Goal: Transaction & Acquisition: Purchase product/service

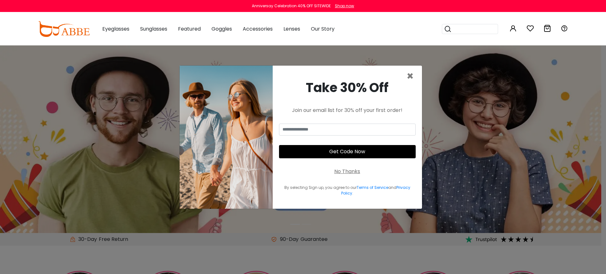
click at [411, 77] on span "×" at bounding box center [410, 76] width 7 height 16
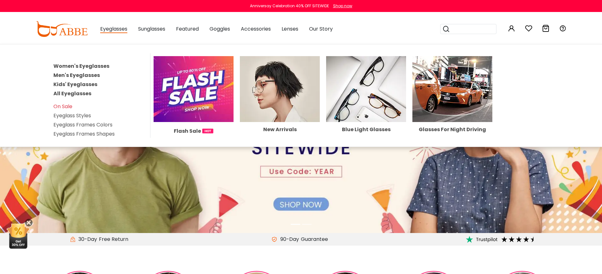
click at [99, 65] on link "Women's Eyeglasses" at bounding box center [81, 66] width 56 height 7
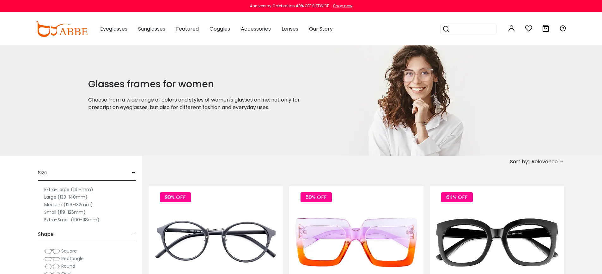
click at [59, 33] on img at bounding box center [62, 29] width 52 height 16
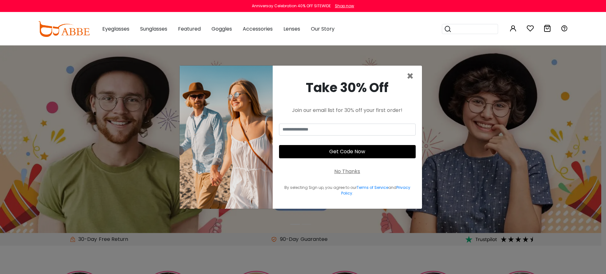
drag, startPoint x: 344, startPoint y: 171, endPoint x: 345, endPoint y: 168, distance: 3.2
click at [344, 171] on div "No Thanks" at bounding box center [347, 172] width 26 height 8
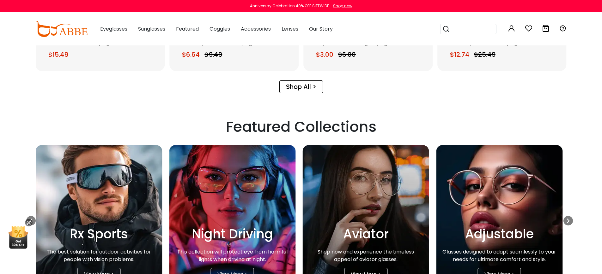
scroll to position [973, 0]
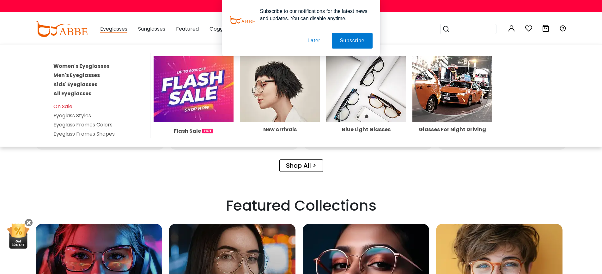
click at [98, 65] on link "Women's Eyeglasses" at bounding box center [81, 66] width 56 height 7
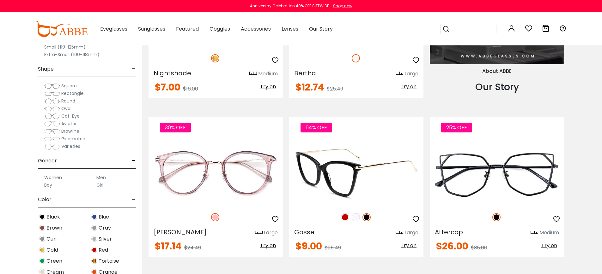
scroll to position [717, 0]
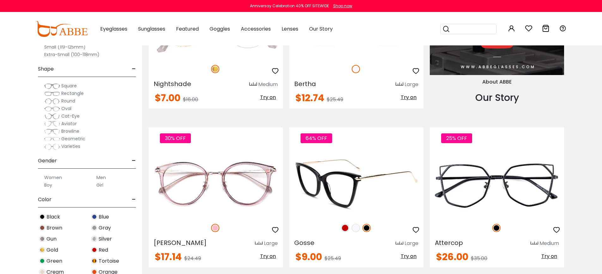
click at [323, 179] on img at bounding box center [356, 183] width 134 height 67
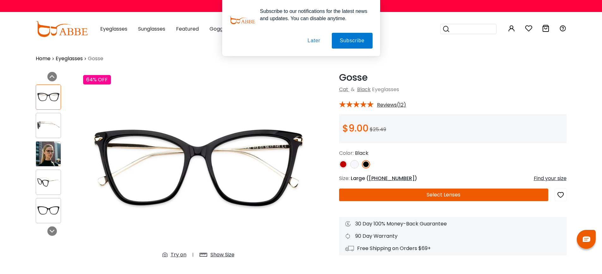
click at [474, 197] on button "Select Lenses" at bounding box center [443, 195] width 209 height 13
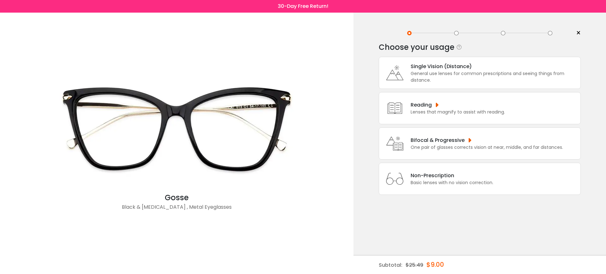
click at [430, 180] on div "Non-Prescription" at bounding box center [452, 176] width 83 height 8
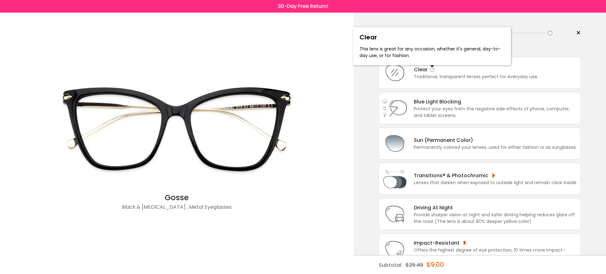
click at [431, 73] on icon at bounding box center [433, 70] width 6 height 6
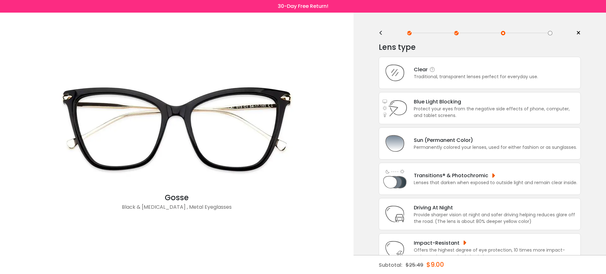
click at [482, 76] on div "Traditional, transparent lenses perfect for everyday use." at bounding box center [476, 77] width 124 height 7
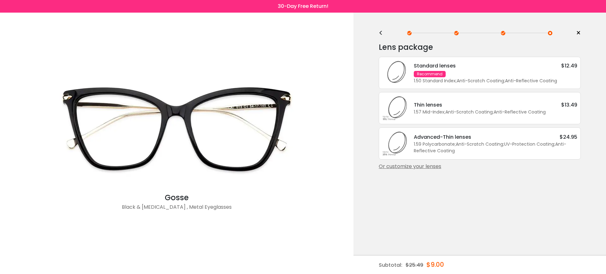
click at [482, 76] on div "Standard lenses $12.49 Recommend 1.50 Standard Index ; Anti-Scratch Coating ; A…" at bounding box center [493, 73] width 170 height 22
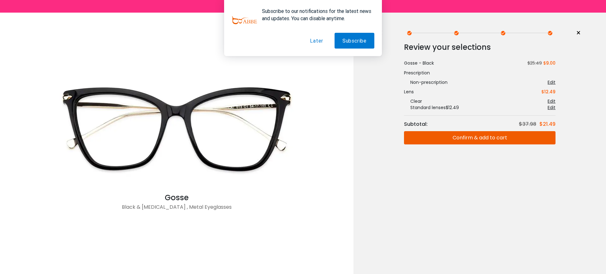
click at [316, 41] on button "Later" at bounding box center [316, 41] width 29 height 16
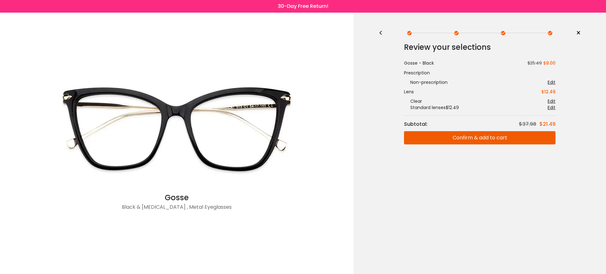
click at [455, 136] on button "Confirm & add to cart" at bounding box center [480, 137] width 152 height 13
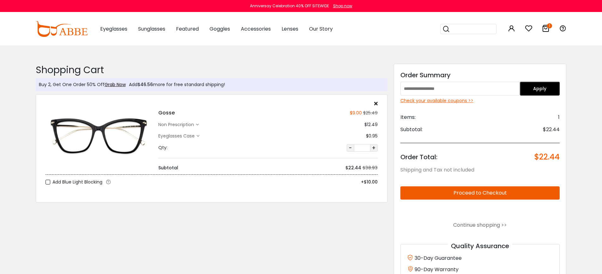
click at [449, 100] on div "Check your available coupons >>" at bounding box center [479, 101] width 159 height 7
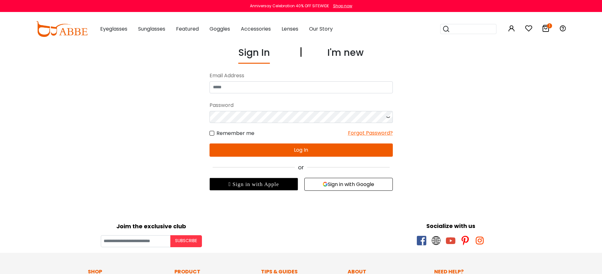
click at [538, 165] on body "Eyeglasses Thanks for your subscription Please use coupon code " NEWCOMER " to …" at bounding box center [301, 256] width 602 height 423
click at [543, 30] on icon at bounding box center [546, 29] width 8 height 8
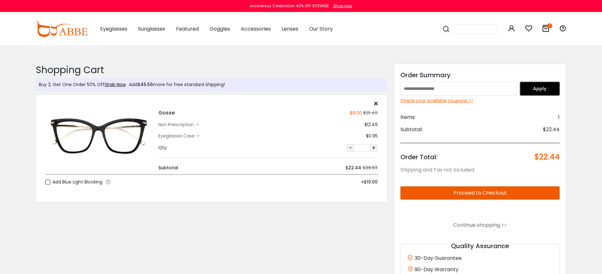
click at [512, 186] on form "Proceed to Checkout" at bounding box center [479, 191] width 159 height 16
click at [512, 189] on button "Proceed to Checkout" at bounding box center [479, 193] width 159 height 13
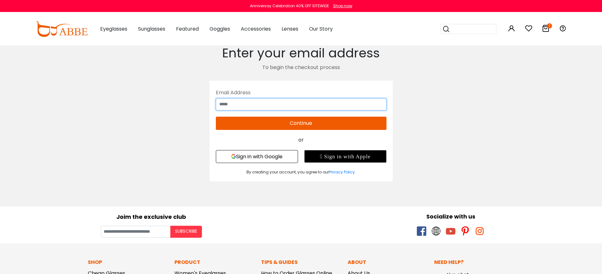
click at [314, 100] on input "text" at bounding box center [301, 105] width 171 height 12
type input "**********"
click at [345, 123] on button "Continue" at bounding box center [301, 123] width 171 height 13
type input "**********"
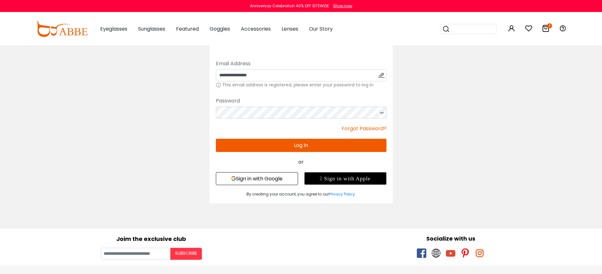
click at [334, 147] on button "Log In" at bounding box center [301, 145] width 171 height 13
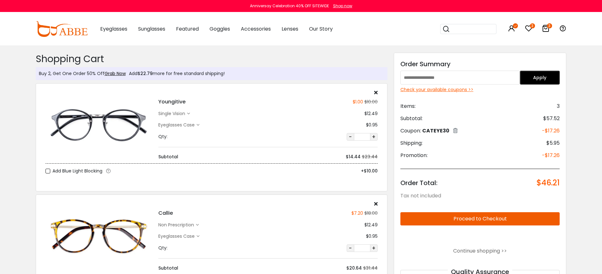
scroll to position [2, 0]
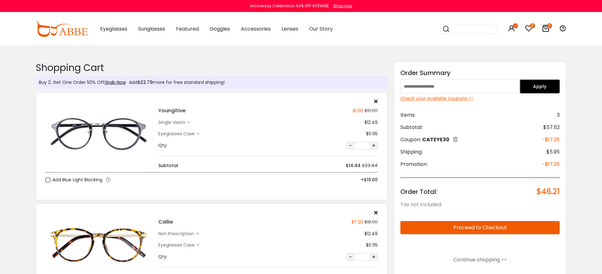
click at [455, 140] on icon at bounding box center [455, 139] width 4 height 5
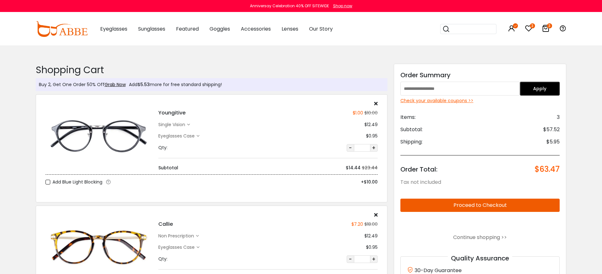
click at [456, 101] on div "Check your available coupons >>" at bounding box center [479, 101] width 159 height 7
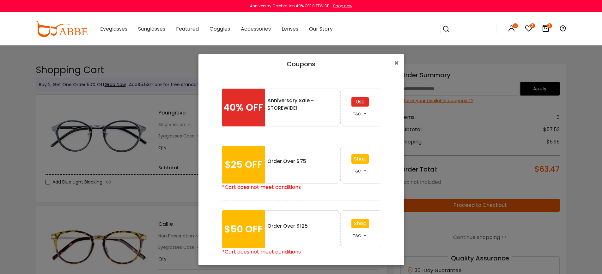
click at [355, 104] on div "Use" at bounding box center [359, 101] width 17 height 9
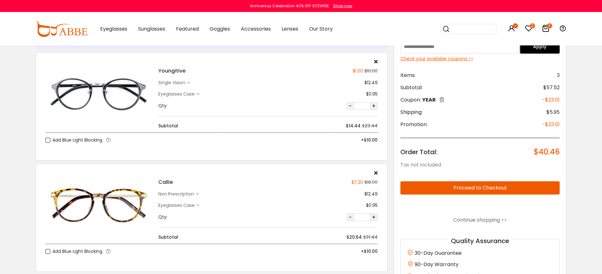
scroll to position [38, 0]
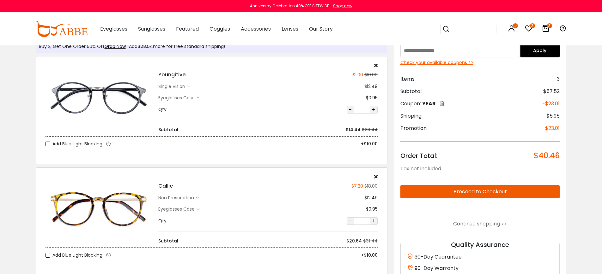
click at [376, 176] on icon at bounding box center [375, 176] width 3 height 5
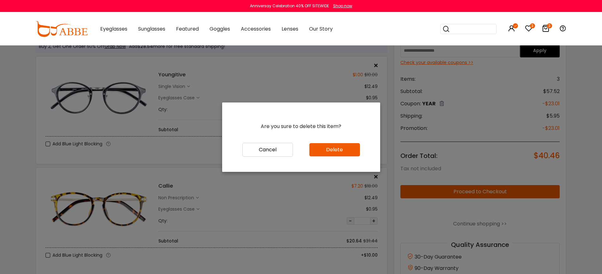
click at [336, 153] on button "Delete" at bounding box center [334, 149] width 51 height 13
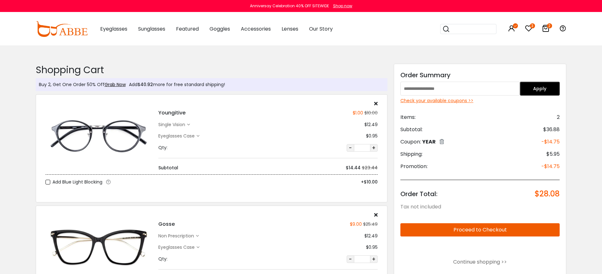
click at [378, 214] on div "[PERSON_NAME] $9.00 $25.49 non prescription $12.49" at bounding box center [267, 248] width 225 height 70
click at [376, 214] on icon at bounding box center [375, 215] width 3 height 5
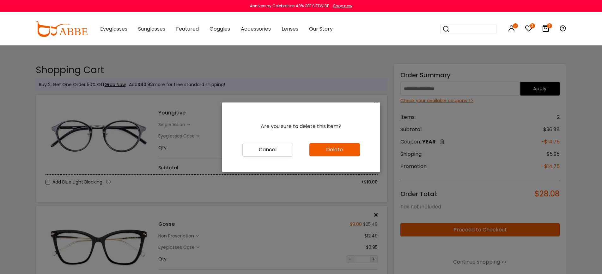
click at [337, 153] on button "Delete" at bounding box center [334, 149] width 51 height 13
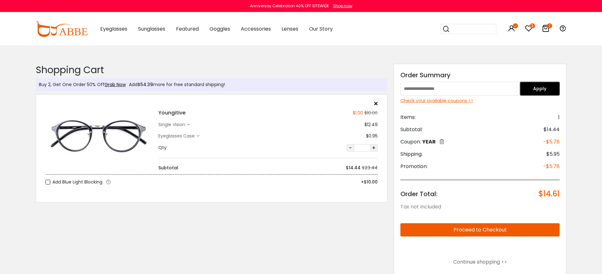
click at [584, 191] on div "Shopping Cart ( 1 ): $14.61 Shipping and Tax not included Shopping Cart Buy 2, …" at bounding box center [301, 277] width 602 height 464
click div "Shopping Cart ( 1 ): $14.61 Shipping and Tax not included Shopping Cart Buy 2, …"
click button "Proceed to Checkout"
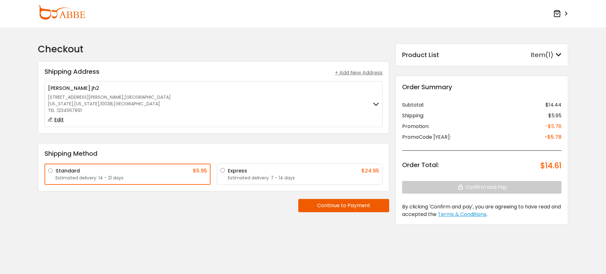
click at [366, 116] on label "Peng wang zhang jh2 123 William Street , Manhattan New York , New York , 10038 …" at bounding box center [213, 104] width 331 height 39
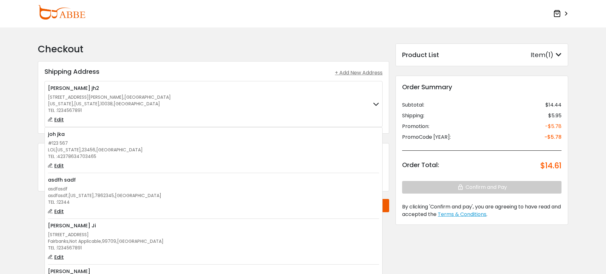
click at [231, 160] on label "joh jka #123 567 LOl , Iowa , 23456 , United States TEL : 42378634703465 Edit" at bounding box center [213, 151] width 331 height 46
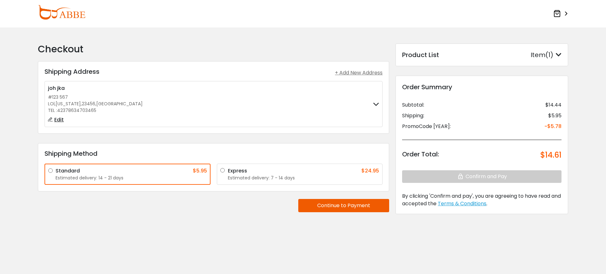
click at [542, 55] on div "Item(1)" at bounding box center [546, 54] width 31 height 9
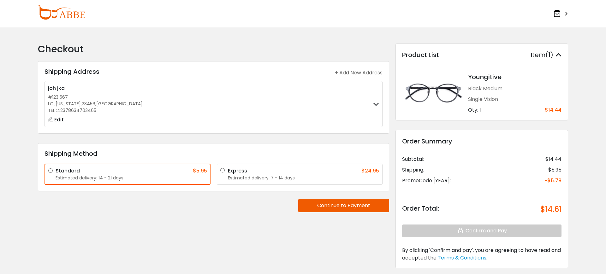
click at [542, 55] on div "Item(1)" at bounding box center [546, 54] width 31 height 9
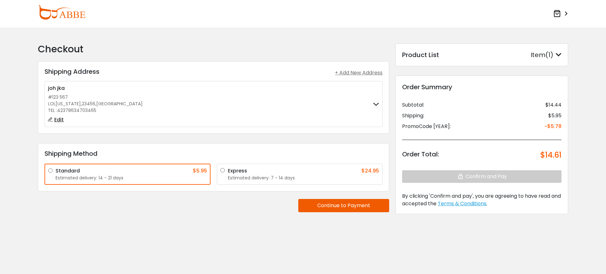
click at [176, 202] on div "Checkout Shipping Address Shipping Address + Add New Address joh jka #123 567 L…" at bounding box center [214, 134] width 358 height 180
click at [322, 174] on div "Express $24.95" at bounding box center [304, 171] width 152 height 8
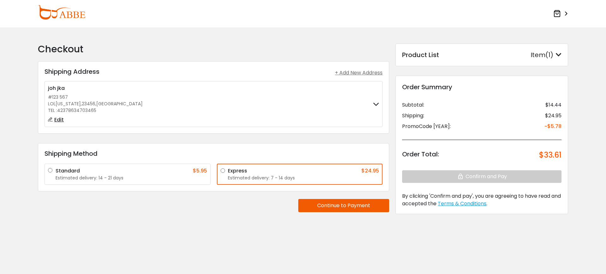
drag, startPoint x: 170, startPoint y: 173, endPoint x: 207, endPoint y: 177, distance: 37.5
click at [170, 173] on div "Standard $5.95" at bounding box center [132, 171] width 152 height 8
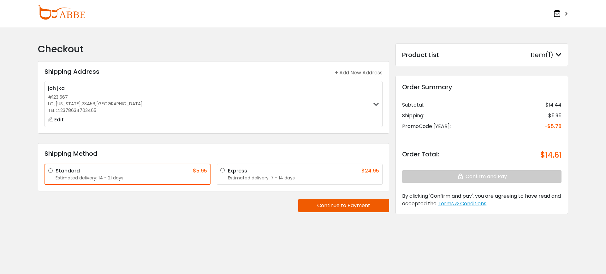
click at [338, 207] on button "Continue to Payment" at bounding box center [343, 205] width 91 height 13
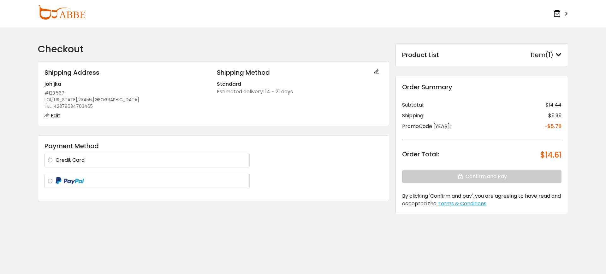
click at [114, 163] on label "Credit Card" at bounding box center [151, 161] width 191 height 8
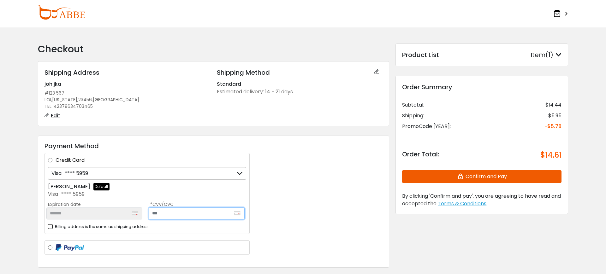
click at [201, 217] on input "text" at bounding box center [197, 214] width 96 height 12
type input "***"
click at [334, 208] on div "Payment Method Credit Card Visa **** 5959 Visa **** 5959 Visa **** 5959 + Add a…" at bounding box center [214, 202] width 352 height 133
click at [299, 180] on div "Payment Method Credit Card Visa **** 5959 Visa **** 5959 Visa **** 5959 + Add a…" at bounding box center [214, 202] width 352 height 133
click at [455, 179] on button "Confirm and Pay" at bounding box center [481, 177] width 159 height 13
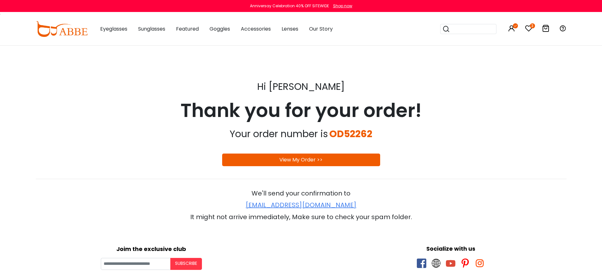
click at [338, 160] on div "View My Order >>" at bounding box center [301, 160] width 158 height 13
click at [313, 161] on link "View My Order >>" at bounding box center [300, 159] width 43 height 7
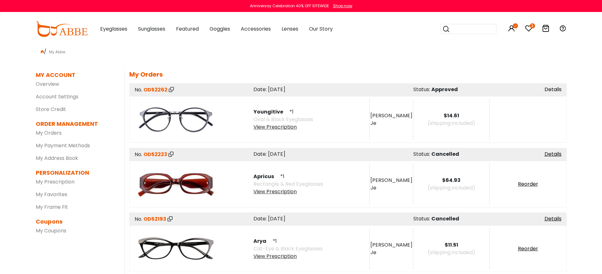
click at [554, 88] on link "Details" at bounding box center [552, 89] width 17 height 7
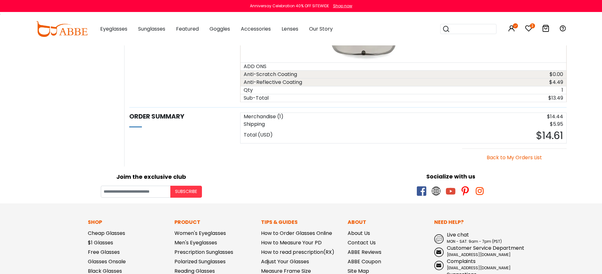
scroll to position [428, 0]
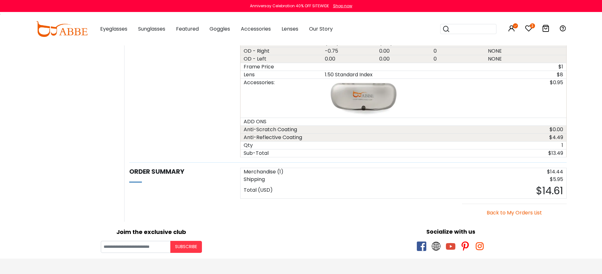
click at [580, 116] on body "Eyeglasses Thanks for your subscription Please use coupon code " NEWCOMER " to …" at bounding box center [301, 51] width 602 height 866
click at [579, 105] on body "Eyeglasses Thanks for your subscription Please use coupon code " NEWCOMER " to …" at bounding box center [301, 51] width 602 height 866
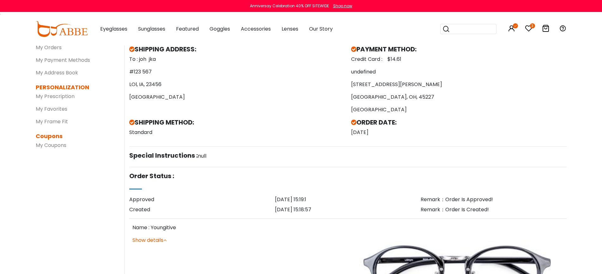
scroll to position [0, 0]
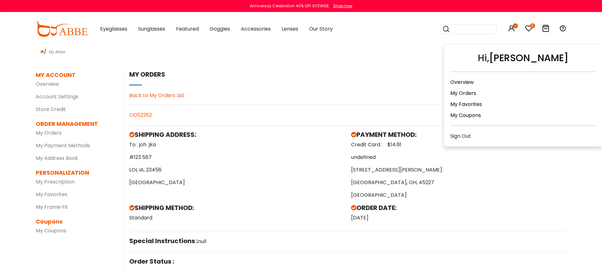
click at [512, 31] on icon at bounding box center [512, 29] width 8 height 8
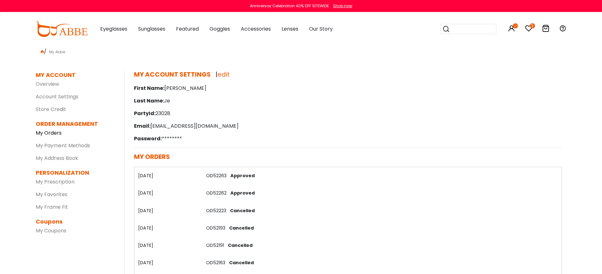
click at [51, 132] on link "My Orders" at bounding box center [49, 132] width 26 height 7
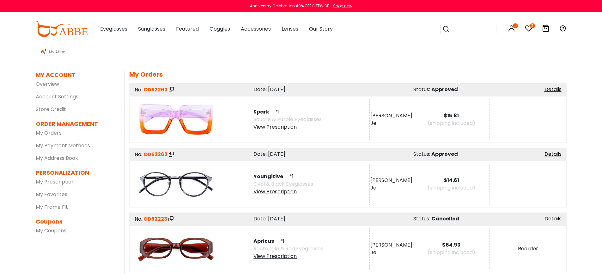
click at [274, 50] on div "/ My Abbe" at bounding box center [301, 50] width 531 height 10
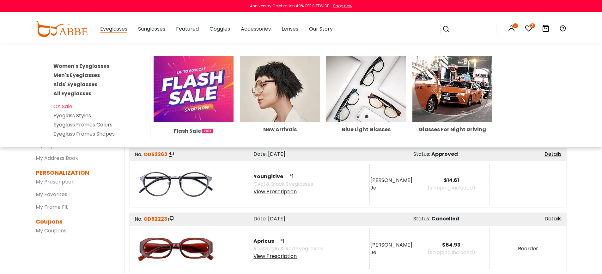
click at [94, 67] on link "Women's Eyeglasses" at bounding box center [81, 66] width 56 height 7
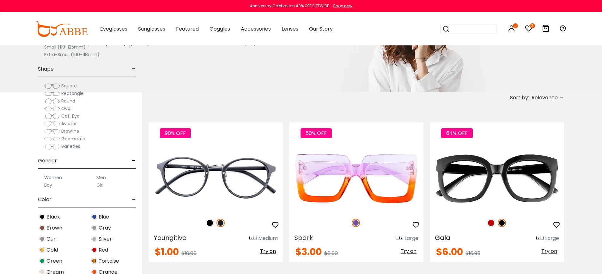
scroll to position [142, 0]
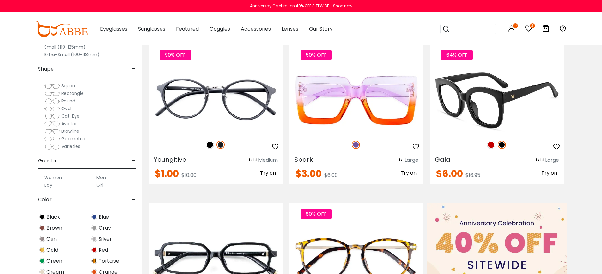
click at [508, 102] on img at bounding box center [497, 100] width 134 height 67
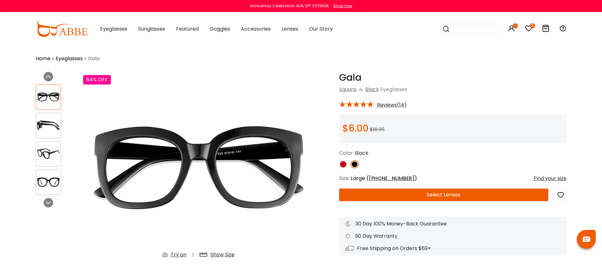
click at [562, 195] on icon "button" at bounding box center [560, 194] width 8 height 11
click at [529, 27] on icon at bounding box center [529, 29] width 8 height 8
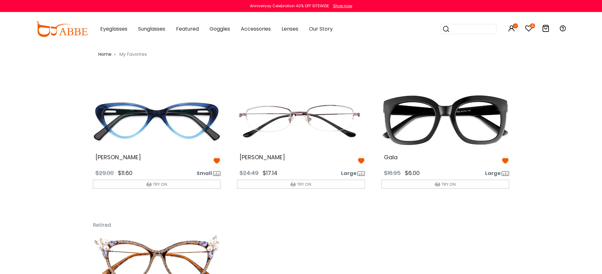
click at [528, 29] on icon at bounding box center [529, 29] width 8 height 8
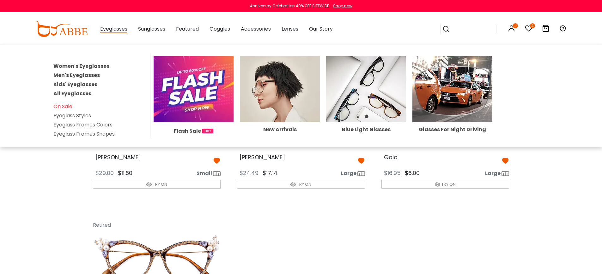
click at [86, 68] on link "Women's Eyeglasses" at bounding box center [81, 66] width 56 height 7
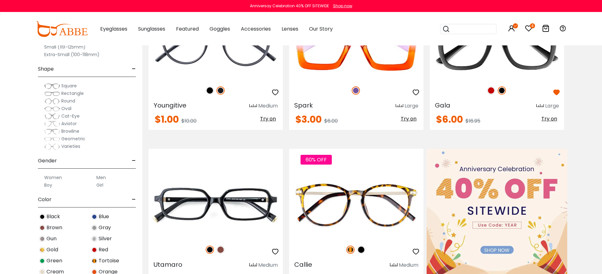
scroll to position [266, 0]
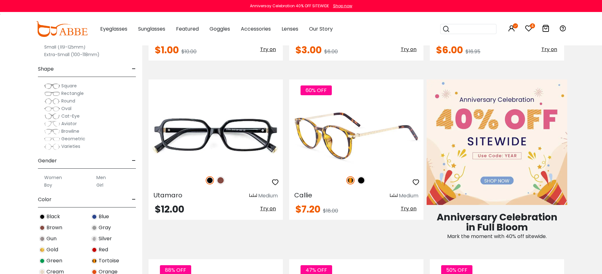
click at [369, 145] on img at bounding box center [356, 135] width 134 height 67
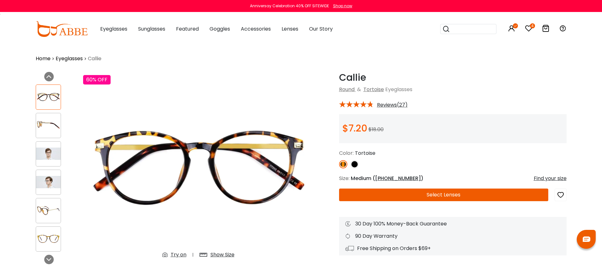
click at [561, 194] on icon "button" at bounding box center [560, 194] width 8 height 11
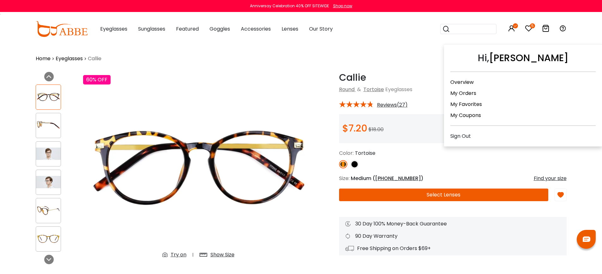
click at [465, 134] on div "Sign Out" at bounding box center [522, 136] width 145 height 8
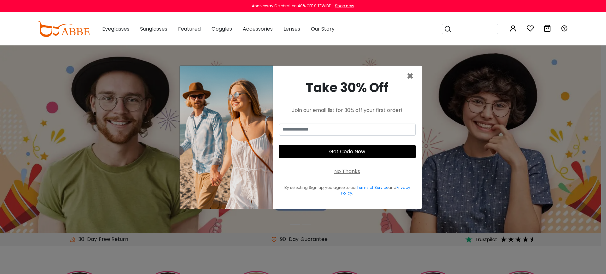
click at [340, 173] on div "No Thanks" at bounding box center [347, 172] width 26 height 8
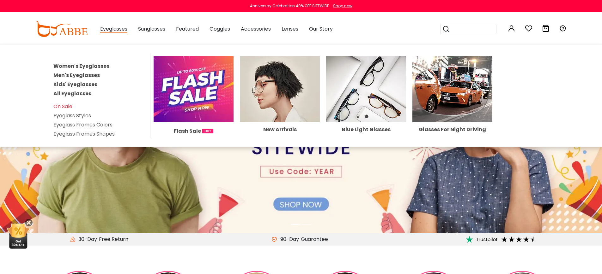
click at [92, 64] on link "Women's Eyeglasses" at bounding box center [81, 66] width 56 height 7
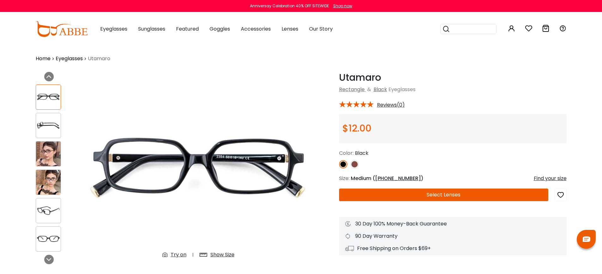
click at [453, 196] on button "Select Lenses" at bounding box center [443, 195] width 209 height 13
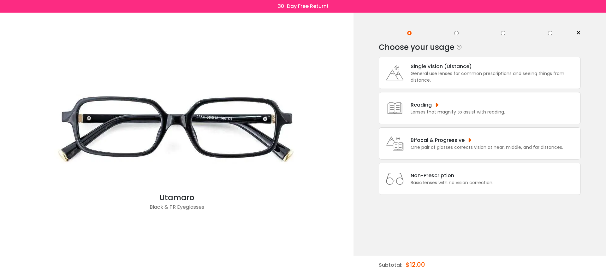
click at [451, 186] on div "Basic lenses with no vision correction." at bounding box center [452, 183] width 83 height 7
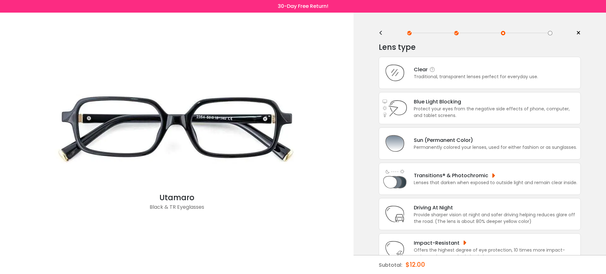
click at [473, 78] on div "Traditional, transparent lenses perfect for everyday use." at bounding box center [476, 77] width 124 height 7
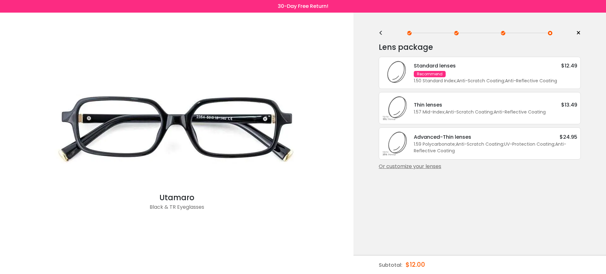
click at [579, 33] on span "×" at bounding box center [578, 32] width 5 height 9
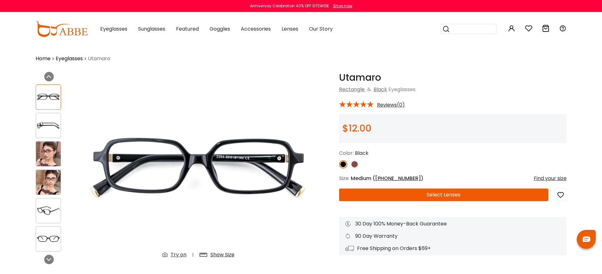
drag, startPoint x: 561, startPoint y: 193, endPoint x: 552, endPoint y: 172, distance: 22.2
click at [561, 193] on icon "button" at bounding box center [560, 194] width 8 height 11
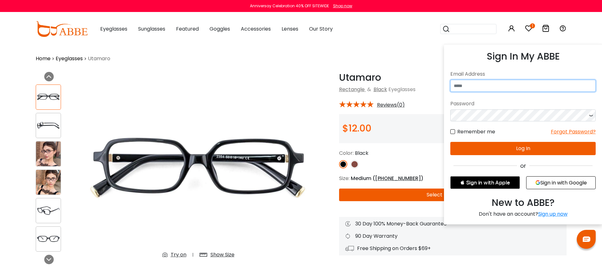
click at [499, 82] on input "email" at bounding box center [522, 86] width 145 height 12
type input "**********"
click at [520, 147] on button "Log In" at bounding box center [522, 148] width 145 height 13
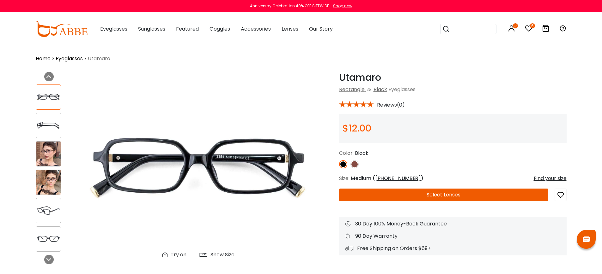
click at [562, 100] on div "* Reviews(0)" at bounding box center [452, 104] width 227 height 8
drag, startPoint x: 552, startPoint y: 89, endPoint x: 545, endPoint y: 90, distance: 7.6
click at [552, 89] on div "Rectangle & Black Eyeglasses" at bounding box center [452, 90] width 227 height 8
click at [49, 153] on img at bounding box center [48, 154] width 25 height 25
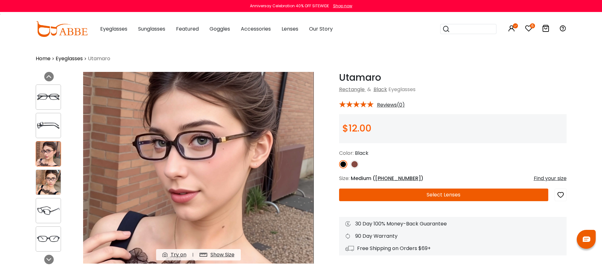
click at [48, 184] on img at bounding box center [48, 182] width 25 height 25
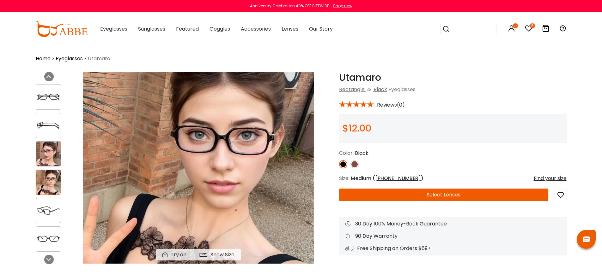
click at [489, 86] on div "Rectangle & Black Eyeglasses" at bounding box center [452, 90] width 227 height 8
click at [544, 30] on icon at bounding box center [546, 29] width 8 height 8
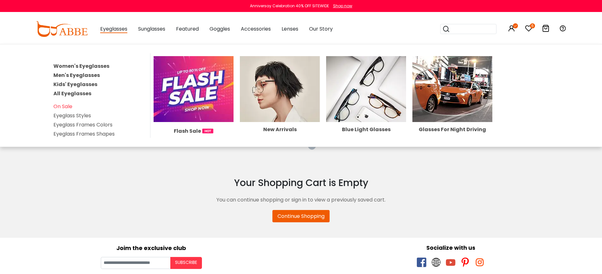
click at [98, 66] on link "Women's Eyeglasses" at bounding box center [81, 66] width 56 height 7
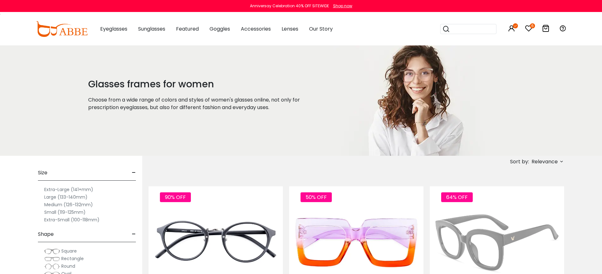
click at [505, 220] on img at bounding box center [497, 242] width 134 height 67
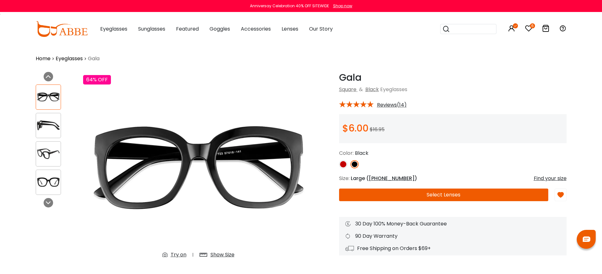
click at [497, 195] on button "Select Lenses" at bounding box center [443, 195] width 209 height 13
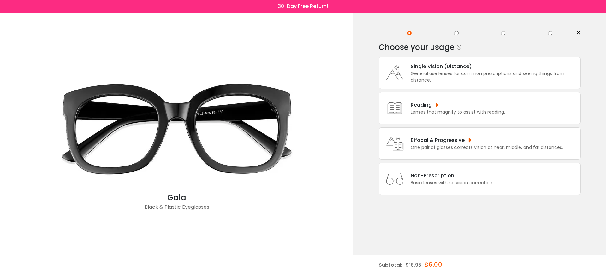
click at [485, 84] on div "General use lenses for common prescriptions and seeing things from distance." at bounding box center [494, 76] width 167 height 13
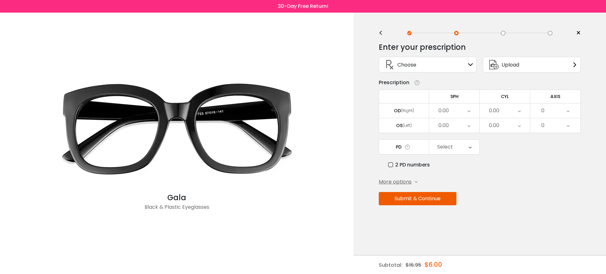
click at [465, 113] on div "0.00" at bounding box center [455, 111] width 50 height 15
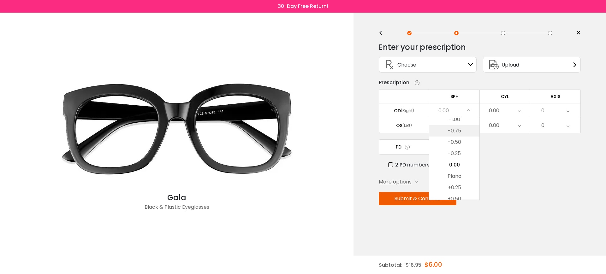
click at [462, 128] on li "-0.75" at bounding box center [455, 130] width 50 height 11
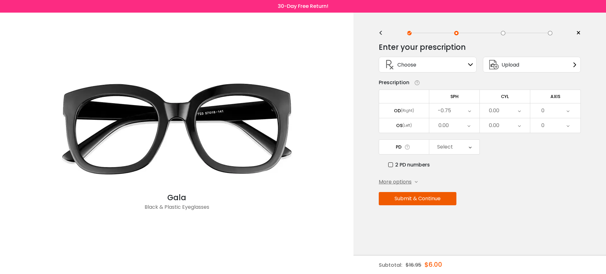
click at [454, 147] on div "Select" at bounding box center [455, 147] width 50 height 15
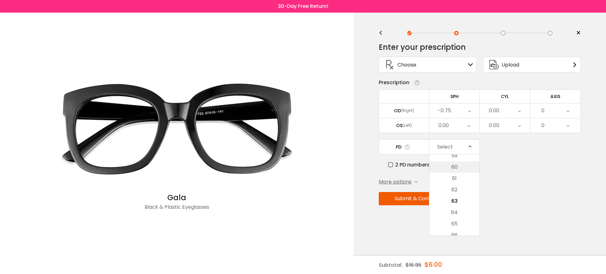
click at [453, 169] on li "60" at bounding box center [455, 167] width 50 height 11
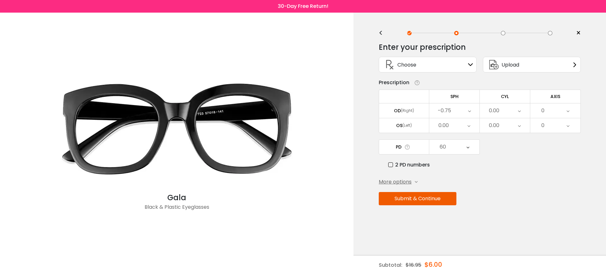
click at [439, 205] on button "Submit & Continue" at bounding box center [418, 198] width 78 height 13
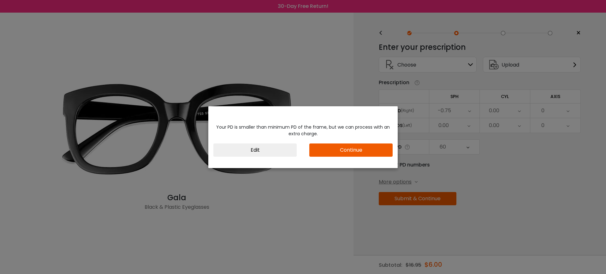
click at [363, 149] on button "Continue" at bounding box center [351, 150] width 83 height 13
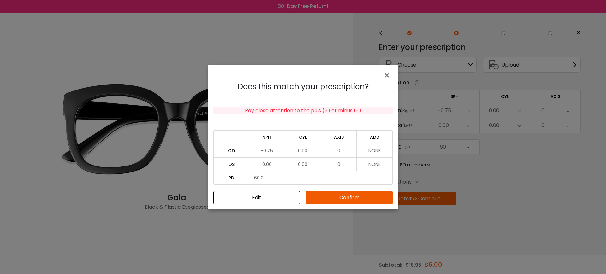
click at [363, 195] on button "Confirm" at bounding box center [349, 197] width 87 height 13
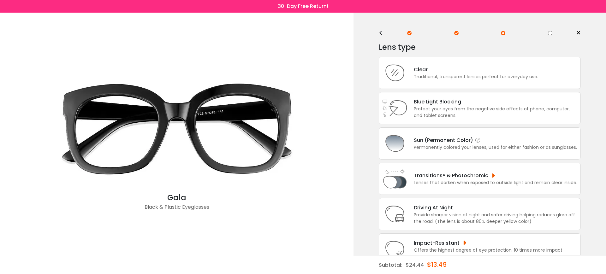
click at [485, 110] on div "Protect your eyes from the negative side effects of phone, computer, and tablet…" at bounding box center [496, 112] width 164 height 13
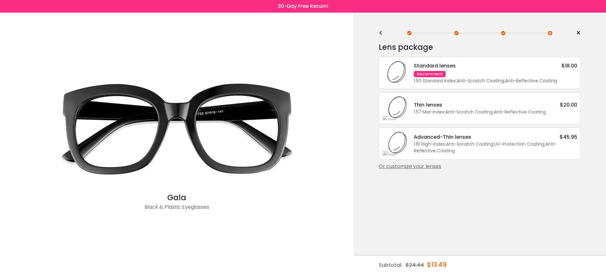
click at [464, 121] on div "Thin lenses $20.00 1.57 Mid-Index ; Anti-Scratch Coating ; Anti-Reflective Coat…" at bounding box center [480, 108] width 202 height 32
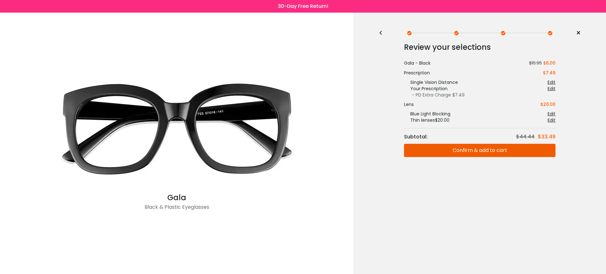
click at [465, 151] on button "Confirm & add to cart" at bounding box center [480, 150] width 152 height 13
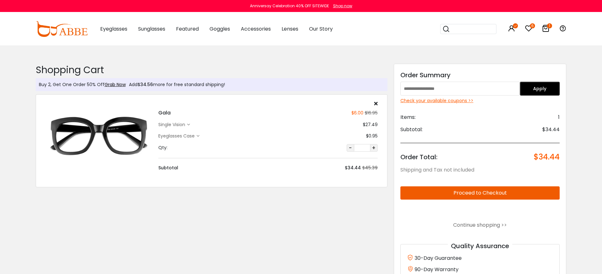
click at [181, 124] on div "single vision" at bounding box center [172, 125] width 29 height 7
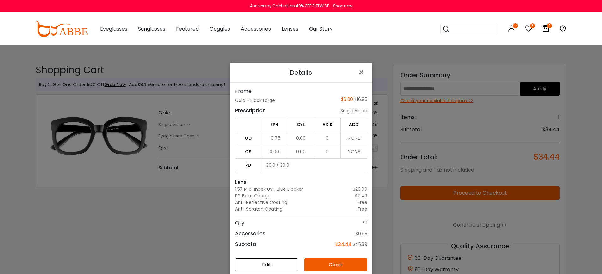
scroll to position [45, 0]
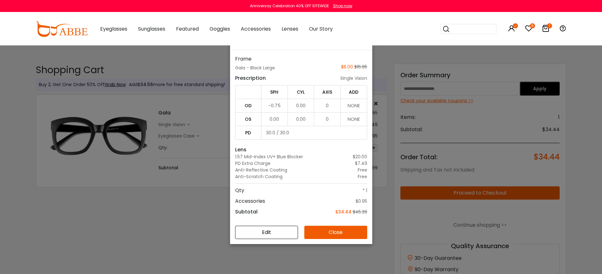
click at [277, 235] on button "Edit" at bounding box center [266, 232] width 63 height 13
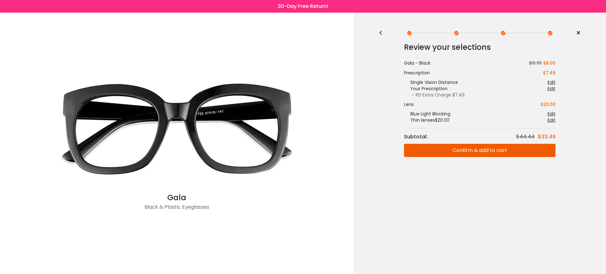
click at [551, 91] on div "Edit" at bounding box center [552, 89] width 8 height 6
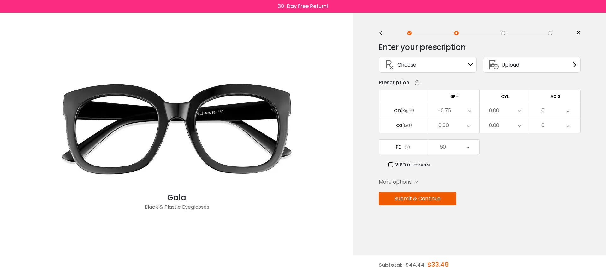
click at [546, 70] on div "Upload" at bounding box center [532, 65] width 98 height 16
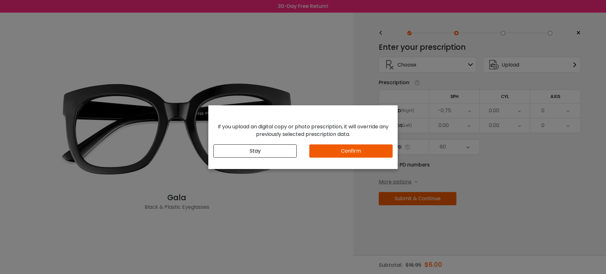
click at [353, 151] on button "Confirm" at bounding box center [351, 151] width 83 height 13
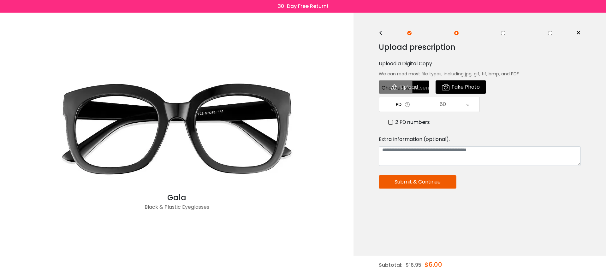
click at [467, 83] on span "Take Photo" at bounding box center [466, 87] width 28 height 13
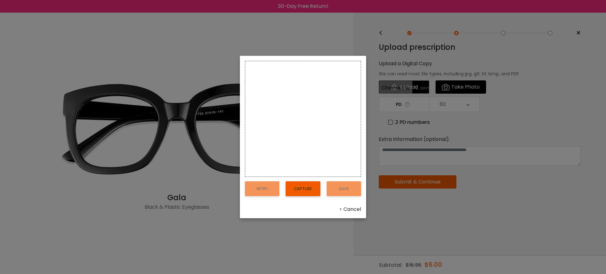
click at [348, 209] on div "< Cancel" at bounding box center [303, 210] width 116 height 8
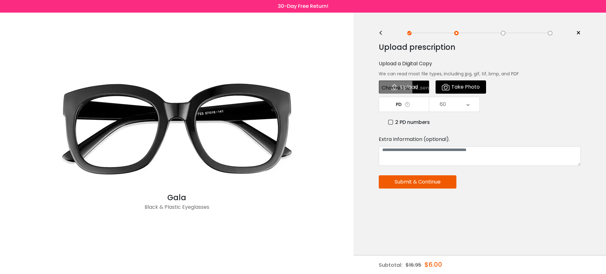
click at [403, 87] on input "file" at bounding box center [404, 87] width 51 height 13
type input "**********"
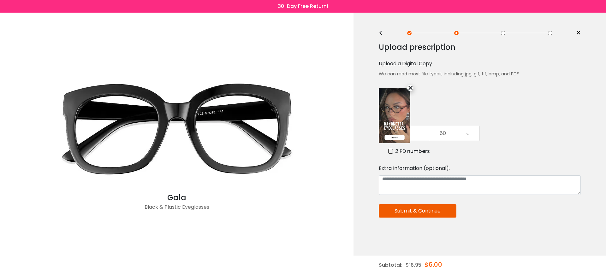
click at [424, 208] on button "Submit & Continue" at bounding box center [418, 211] width 78 height 13
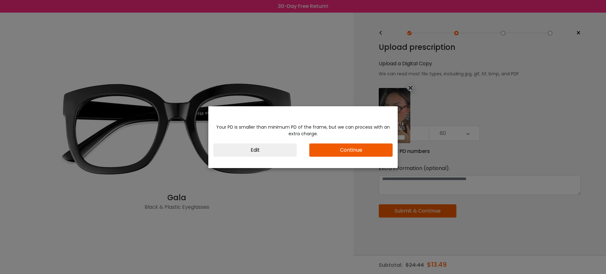
click at [362, 151] on button "Continue" at bounding box center [351, 150] width 83 height 13
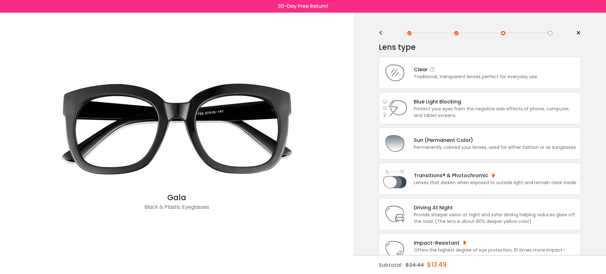
click at [468, 79] on div "Traditional, transparent lenses perfect for everyday use." at bounding box center [476, 77] width 124 height 7
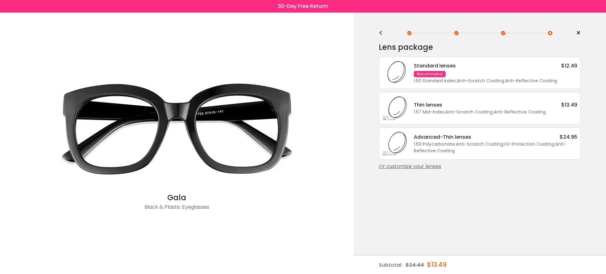
click at [468, 79] on div "1.50 Standard Index ; Anti-Scratch Coating ; Anti-Reflective Coating ;" at bounding box center [496, 81] width 164 height 7
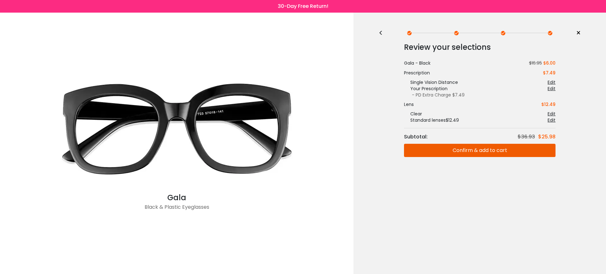
click at [467, 153] on button "Confirm & add to cart" at bounding box center [480, 150] width 152 height 13
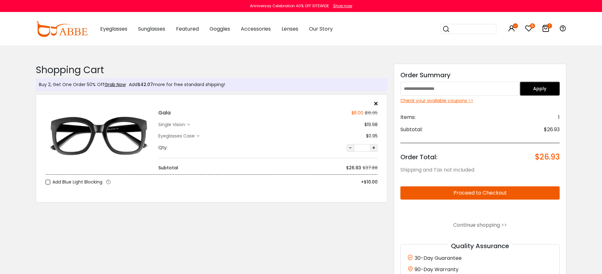
click at [181, 126] on div "single vision" at bounding box center [172, 125] width 29 height 7
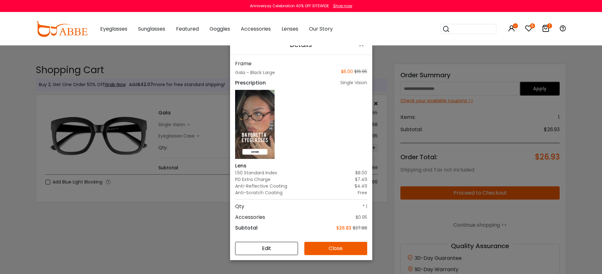
scroll to position [39, 0]
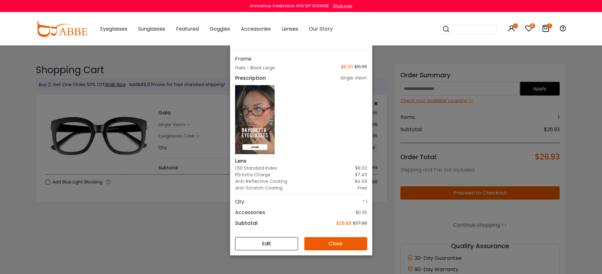
click at [280, 243] on button "Edit" at bounding box center [266, 243] width 63 height 13
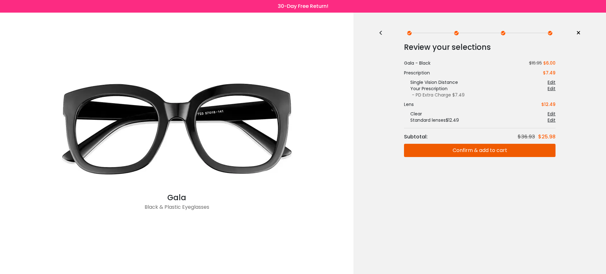
click at [553, 88] on div "Edit" at bounding box center [552, 89] width 8 height 6
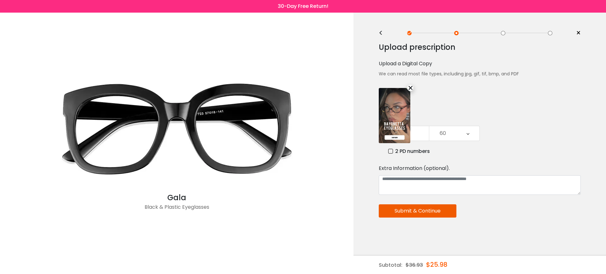
click at [577, 33] on span "×" at bounding box center [578, 32] width 5 height 9
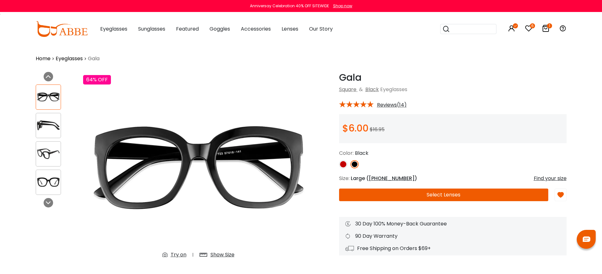
click at [544, 28] on icon at bounding box center [546, 29] width 8 height 8
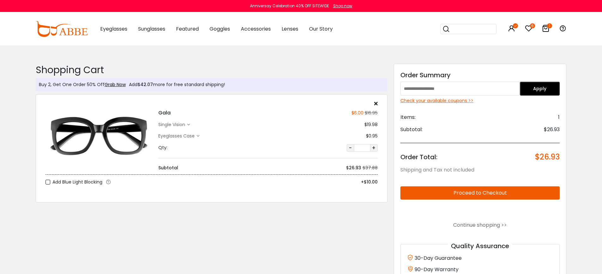
click at [376, 103] on icon at bounding box center [375, 103] width 3 height 5
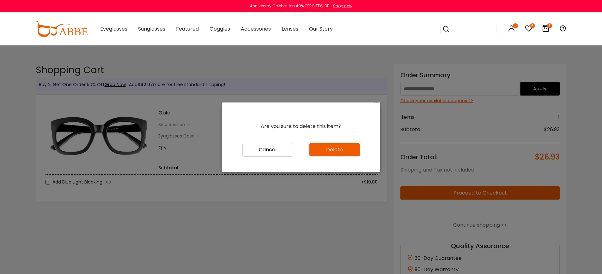
click at [334, 149] on button "Delete" at bounding box center [334, 149] width 51 height 13
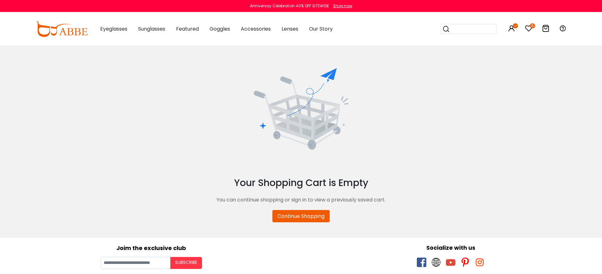
click at [525, 124] on div "Your Shopping Cart is Empty You can continue shopping or sign in to view a prev…" at bounding box center [301, 145] width 540 height 155
click at [107, 83] on div "Your Shopping Cart is Empty You can continue shopping or sign in to view a prev…" at bounding box center [301, 145] width 540 height 155
click at [69, 193] on div "You can continue shopping or sign in to view a previously saved cart." at bounding box center [301, 200] width 540 height 20
